Goal: Task Accomplishment & Management: Manage account settings

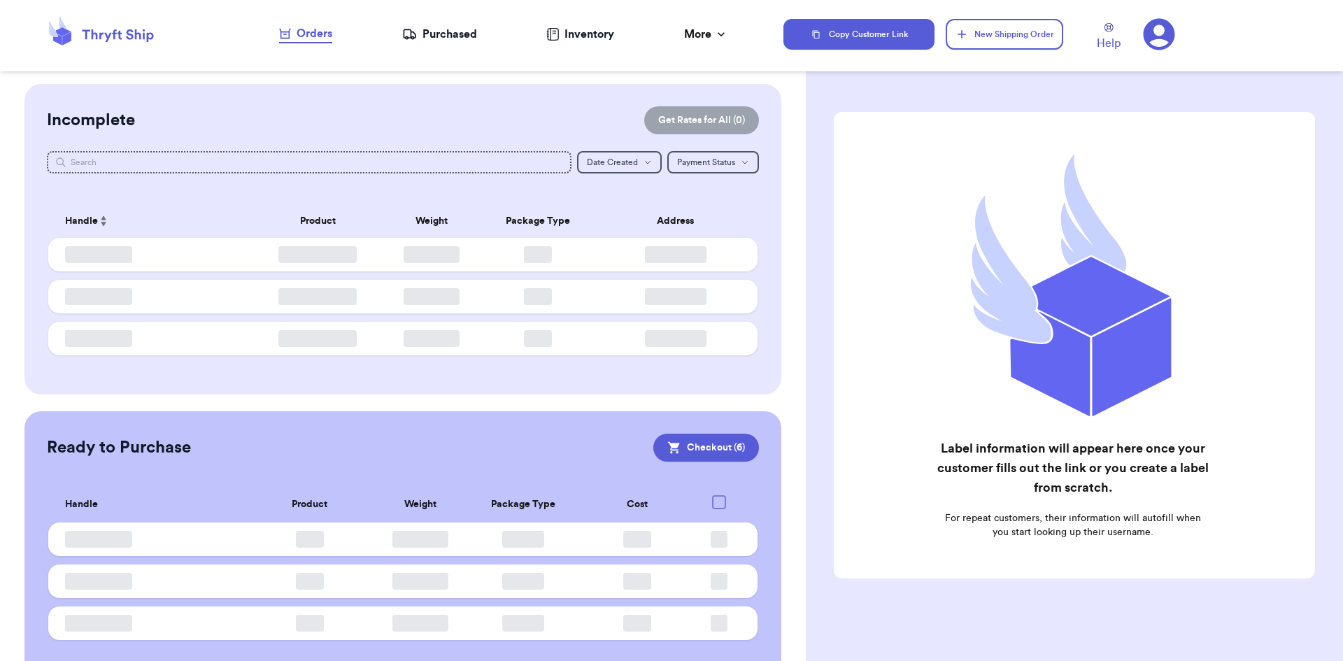
checkbox input "true"
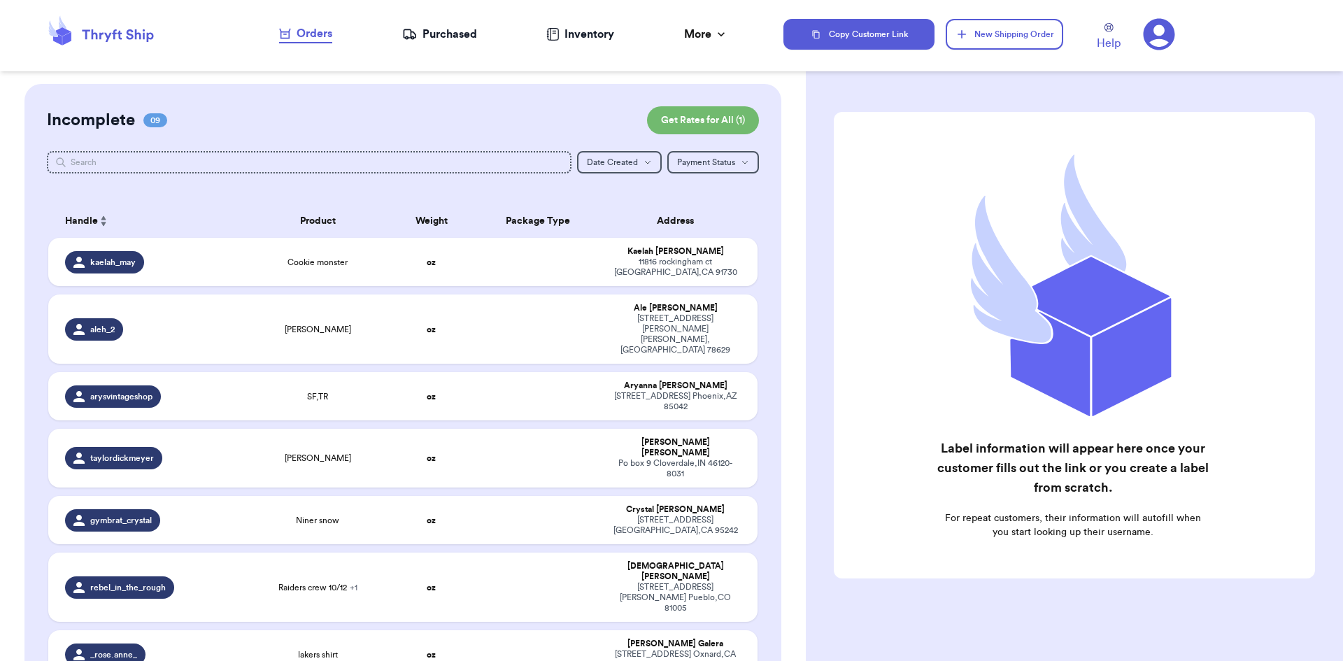
click at [459, 34] on div "Purchased" at bounding box center [439, 34] width 75 height 17
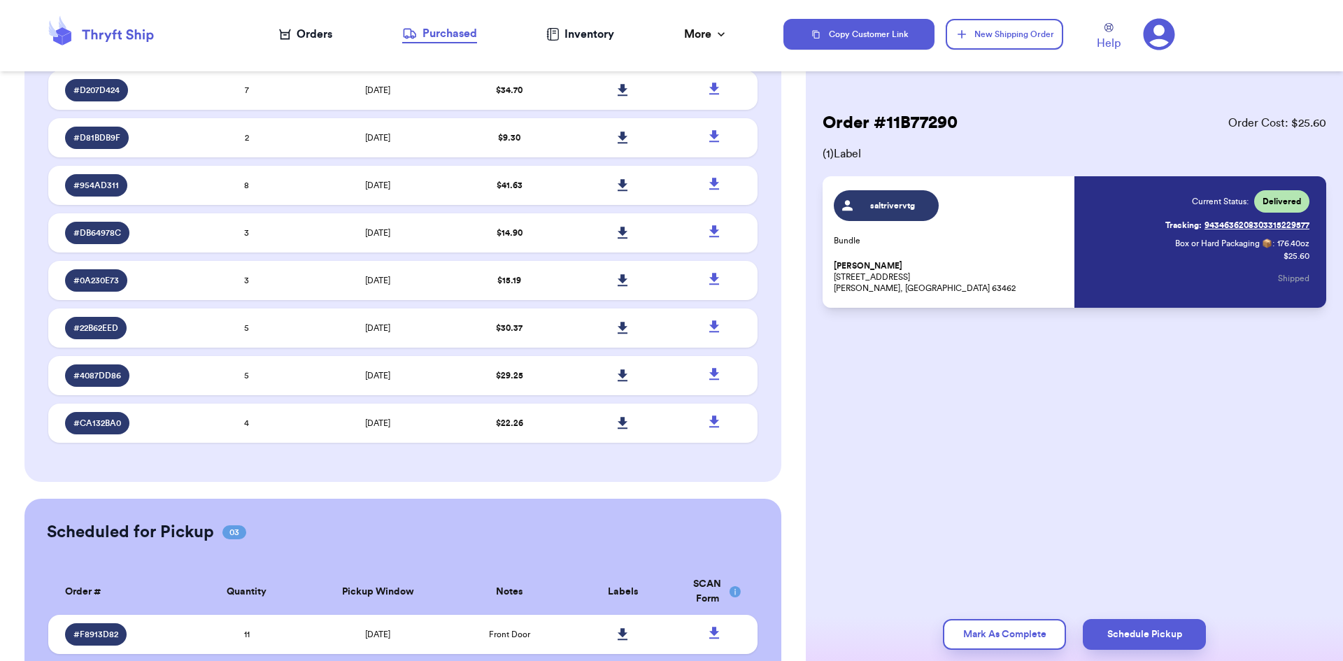
scroll to position [497, 0]
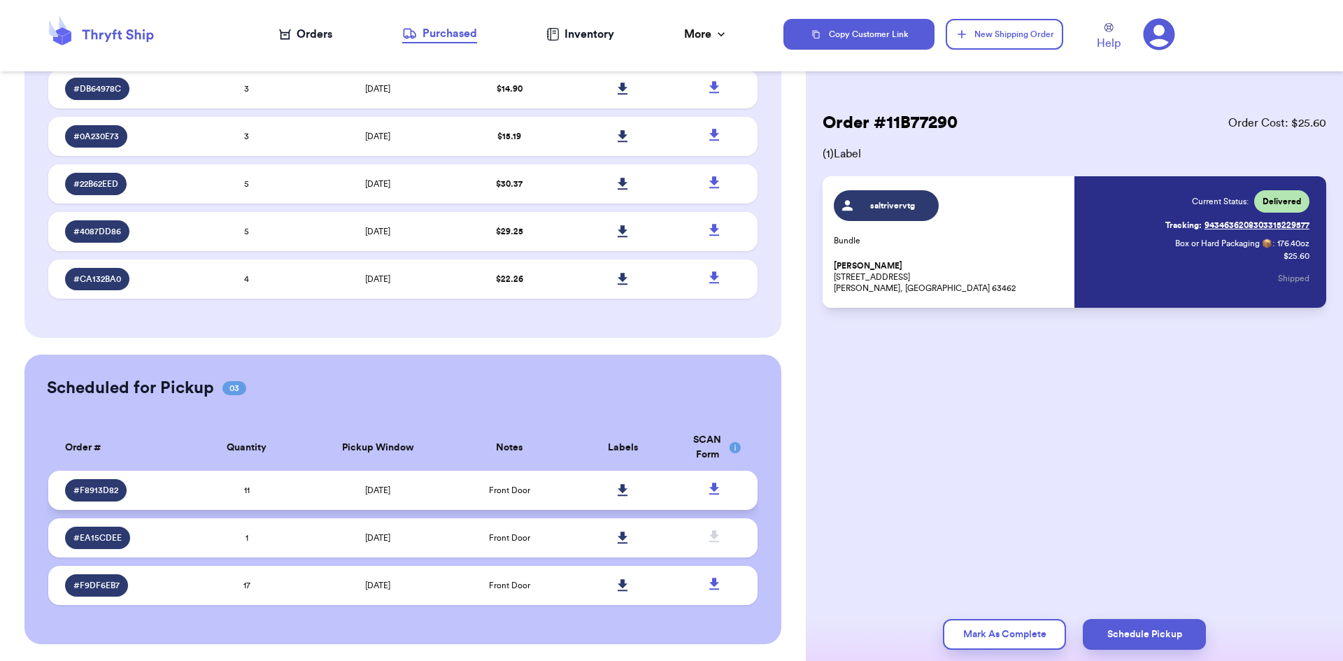
click at [706, 491] on icon at bounding box center [714, 488] width 17 height 17
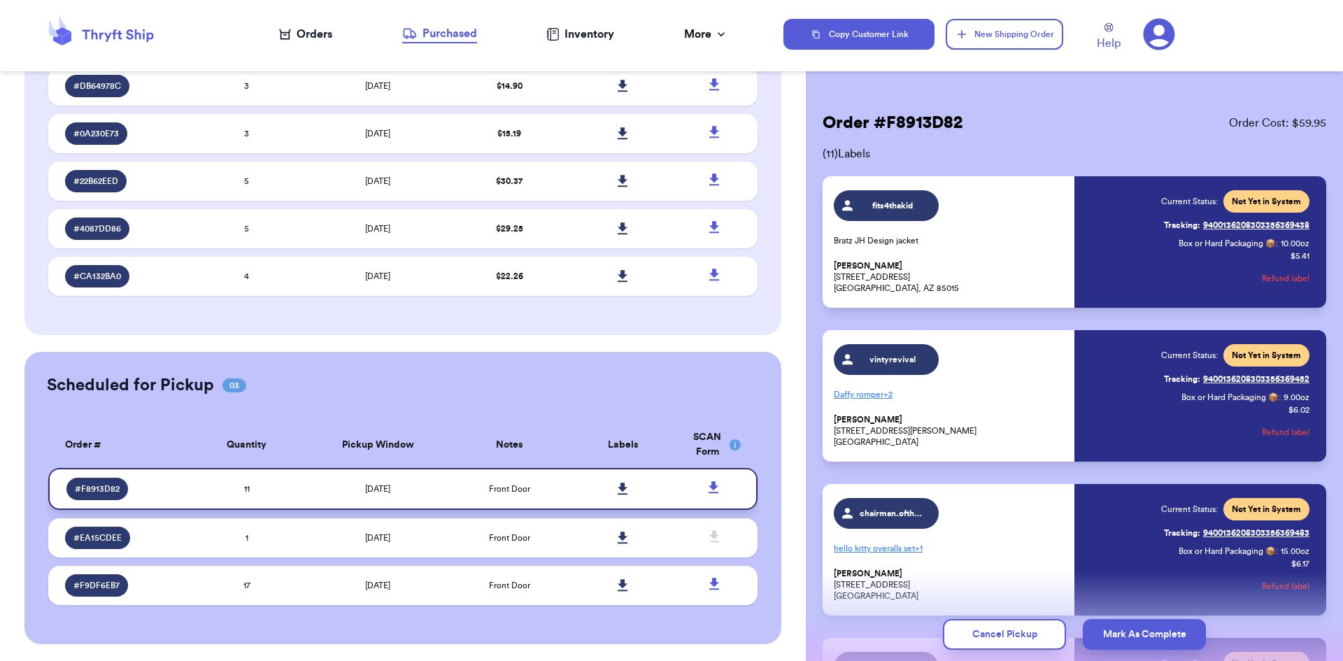
scroll to position [494, 0]
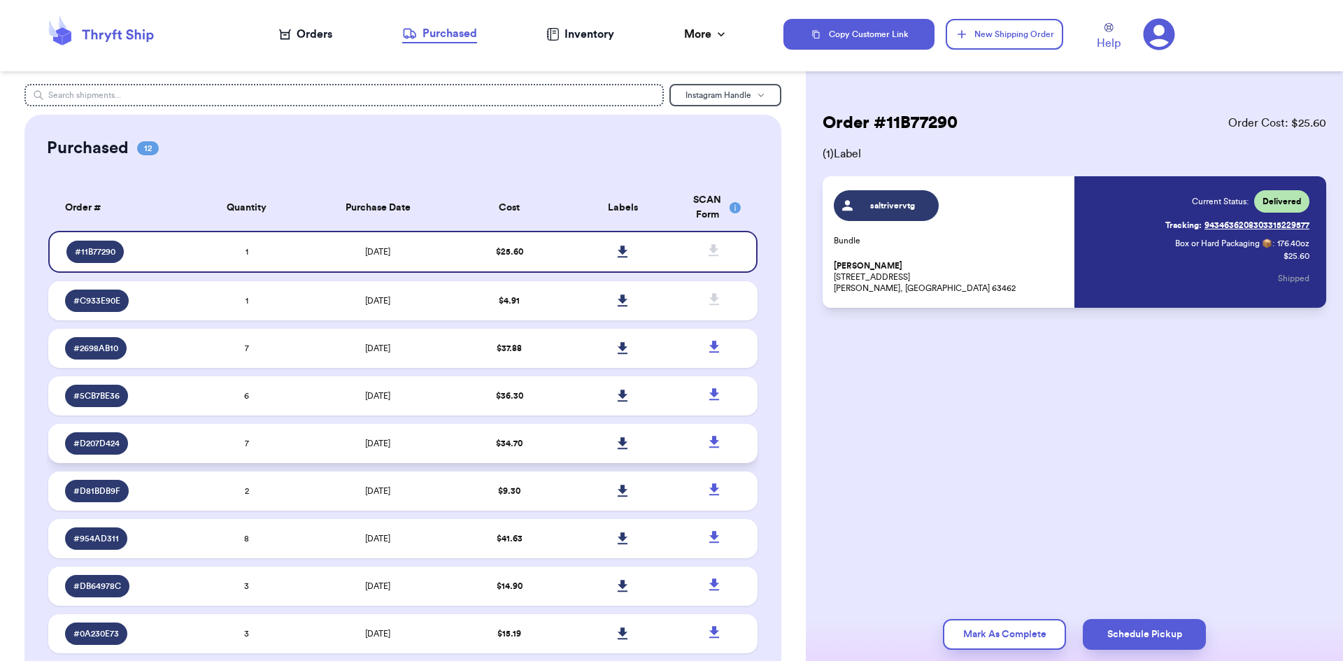
click at [284, 428] on td "7" at bounding box center [246, 443] width 113 height 39
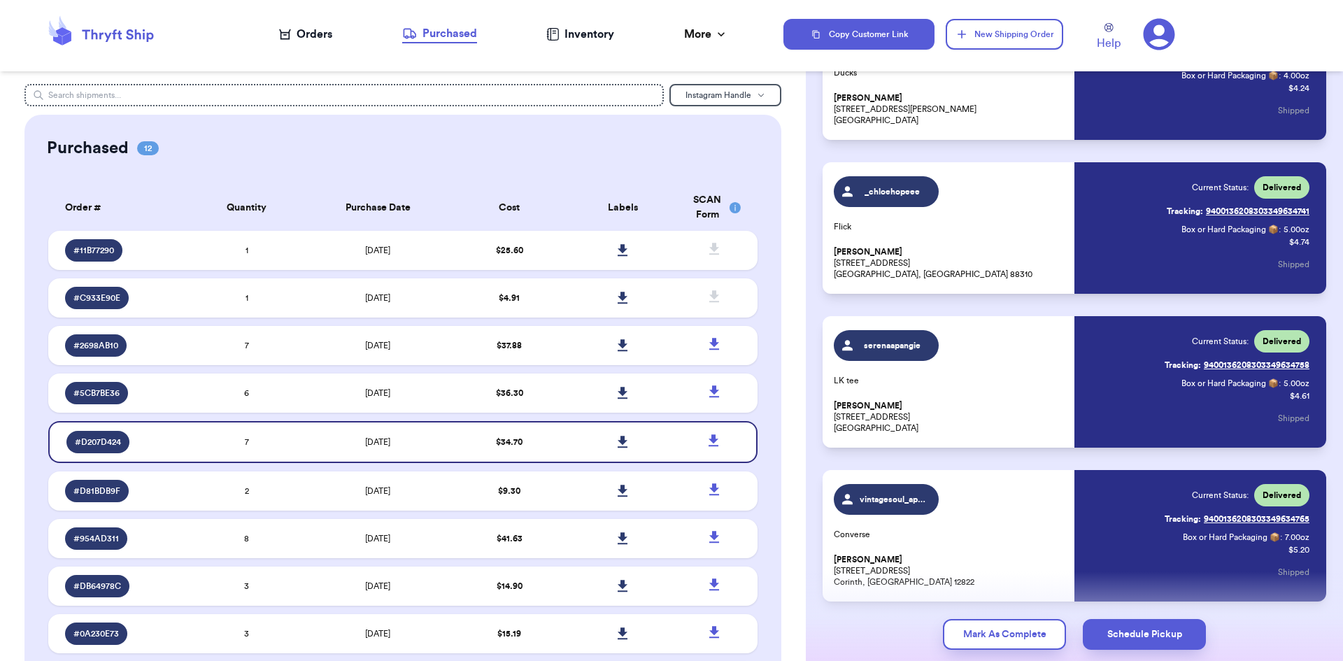
scroll to position [682, 0]
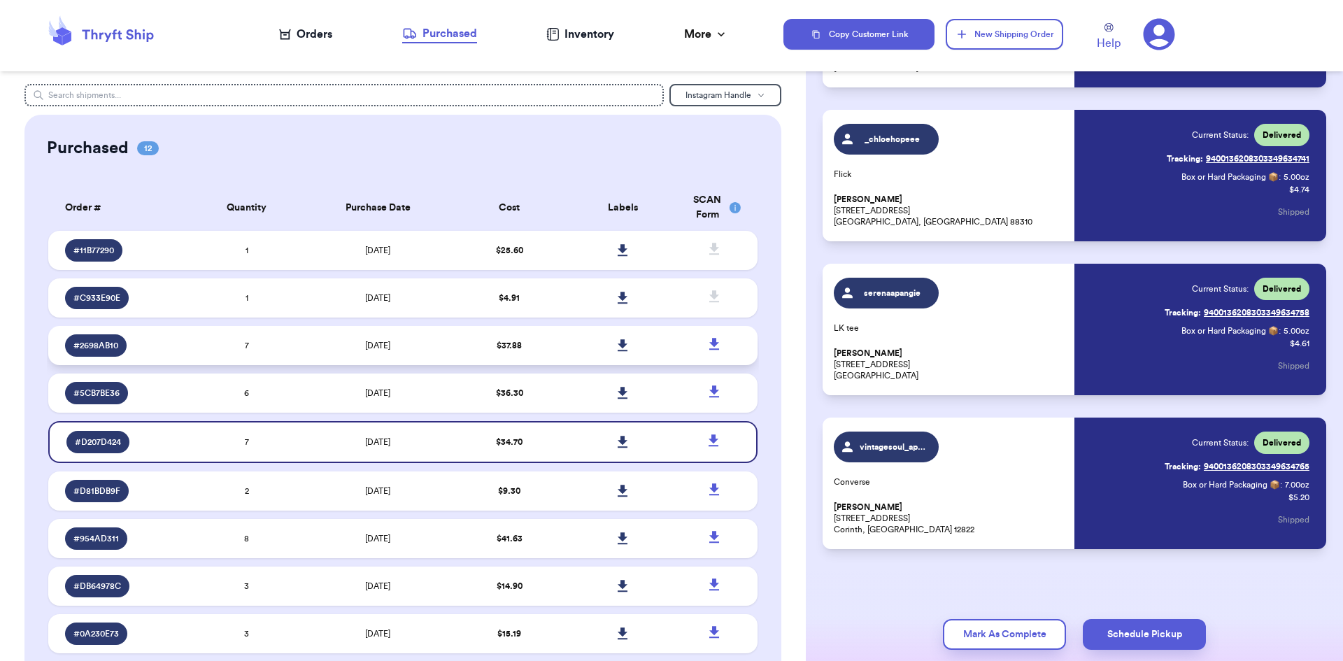
click at [320, 346] on td "[DATE]" at bounding box center [377, 345] width 149 height 39
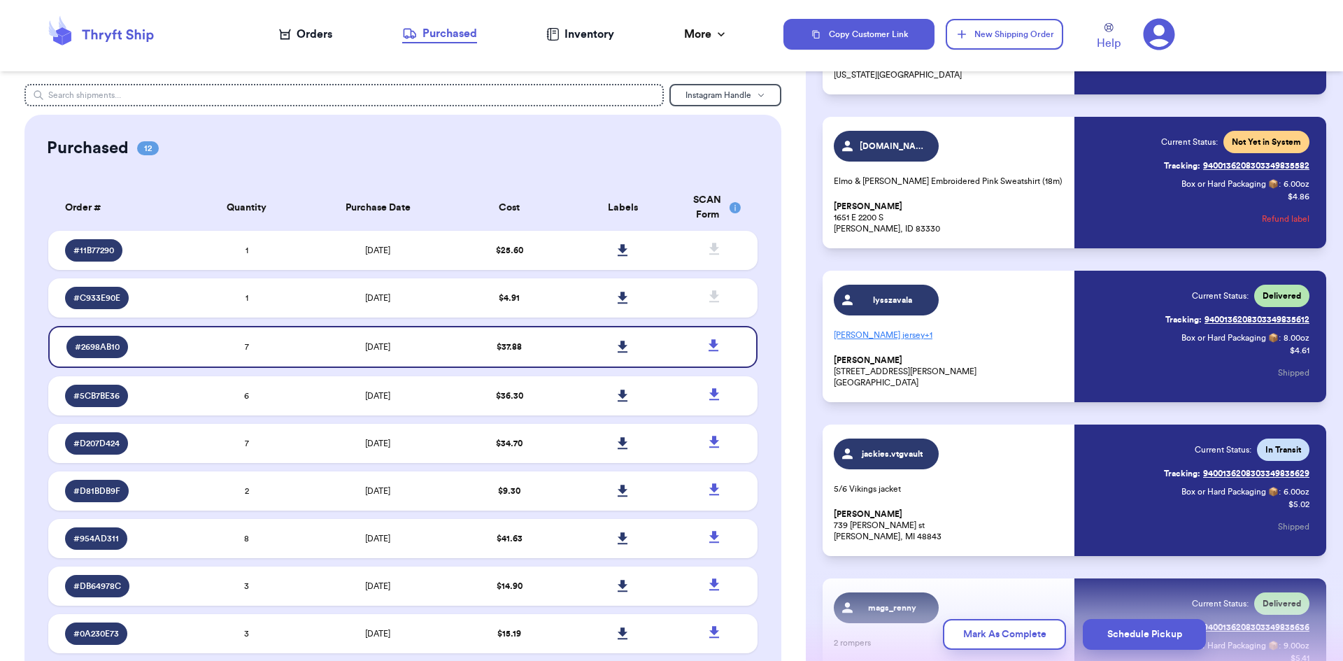
scroll to position [366, 0]
click at [1272, 219] on button "Refund label" at bounding box center [1286, 219] width 48 height 31
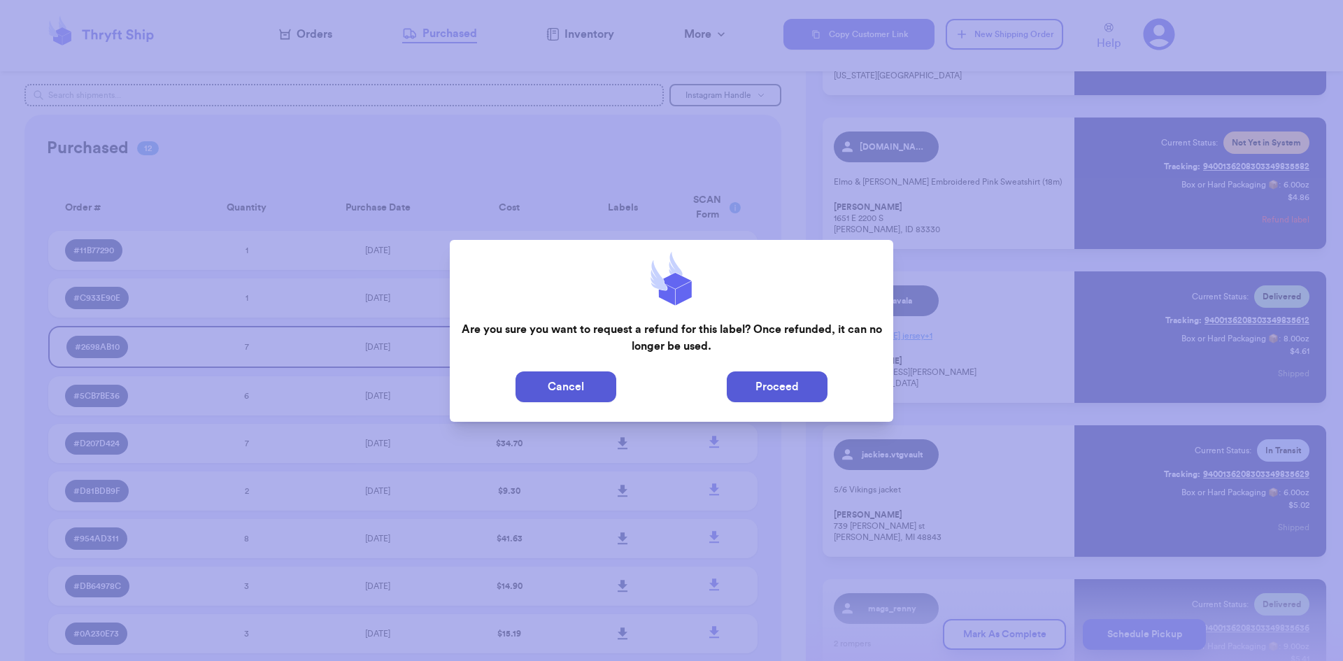
click at [763, 395] on button "Proceed" at bounding box center [777, 386] width 101 height 31
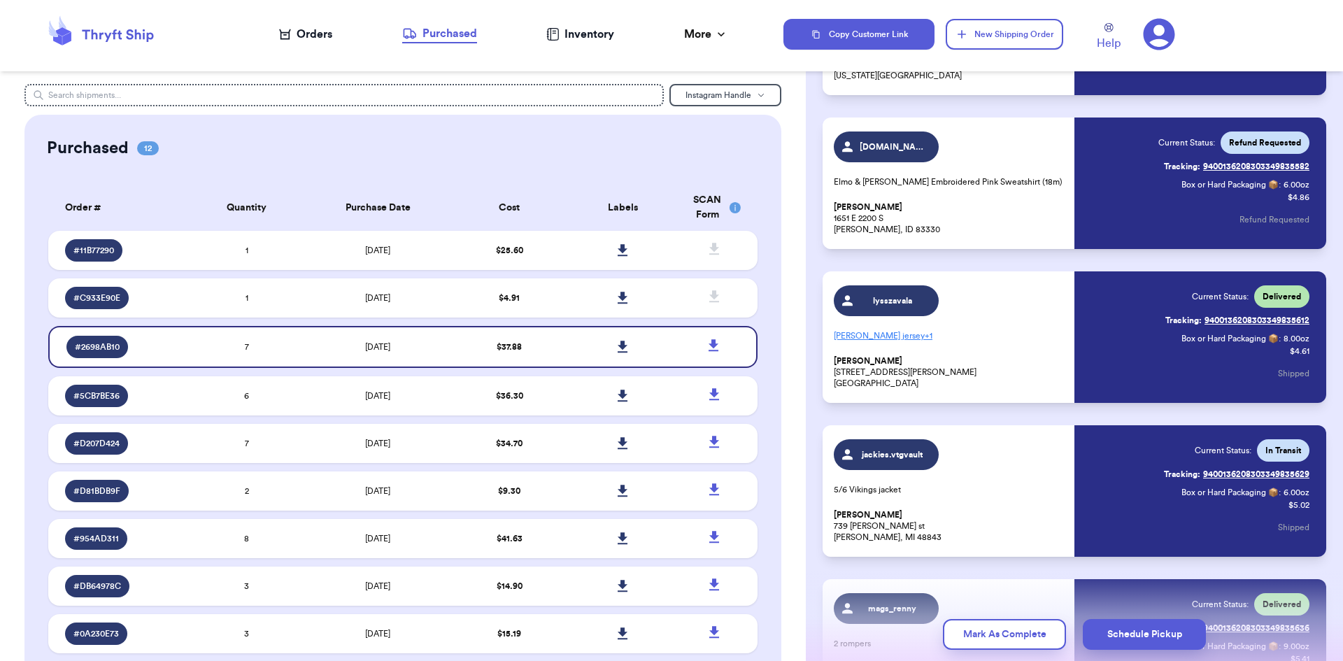
click at [311, 33] on div "Orders" at bounding box center [305, 34] width 53 height 17
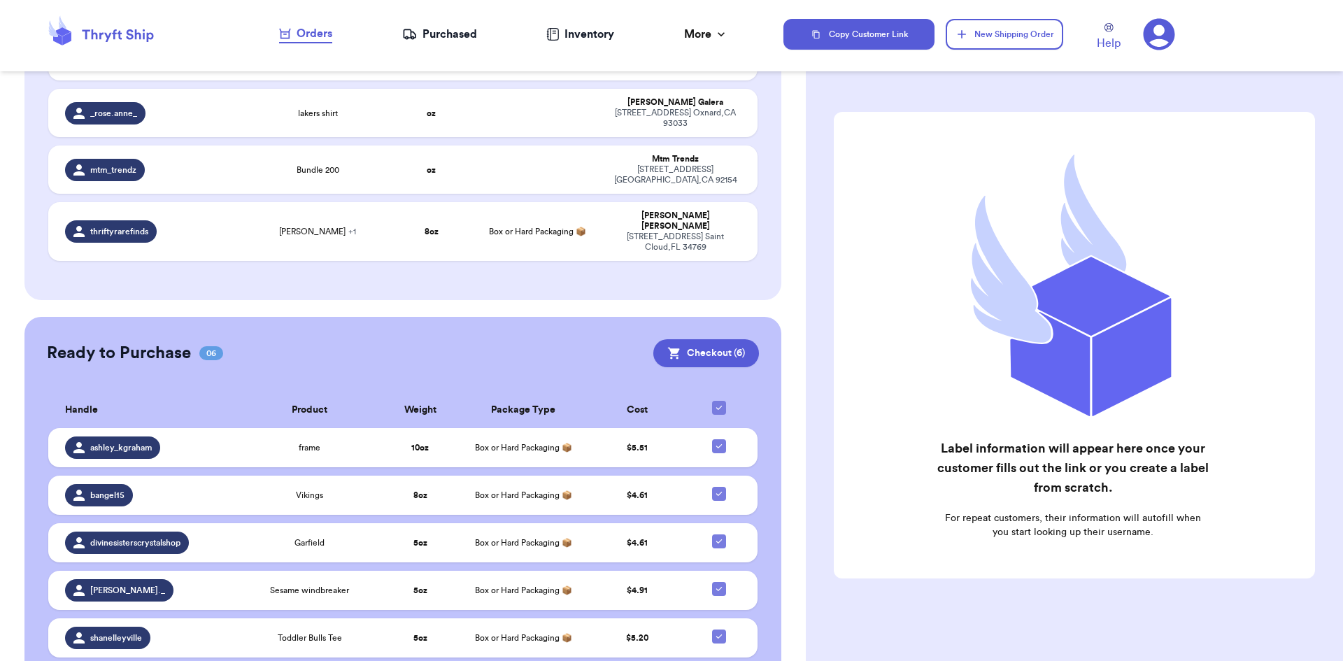
scroll to position [569, 0]
